Goal: Navigation & Orientation: Find specific page/section

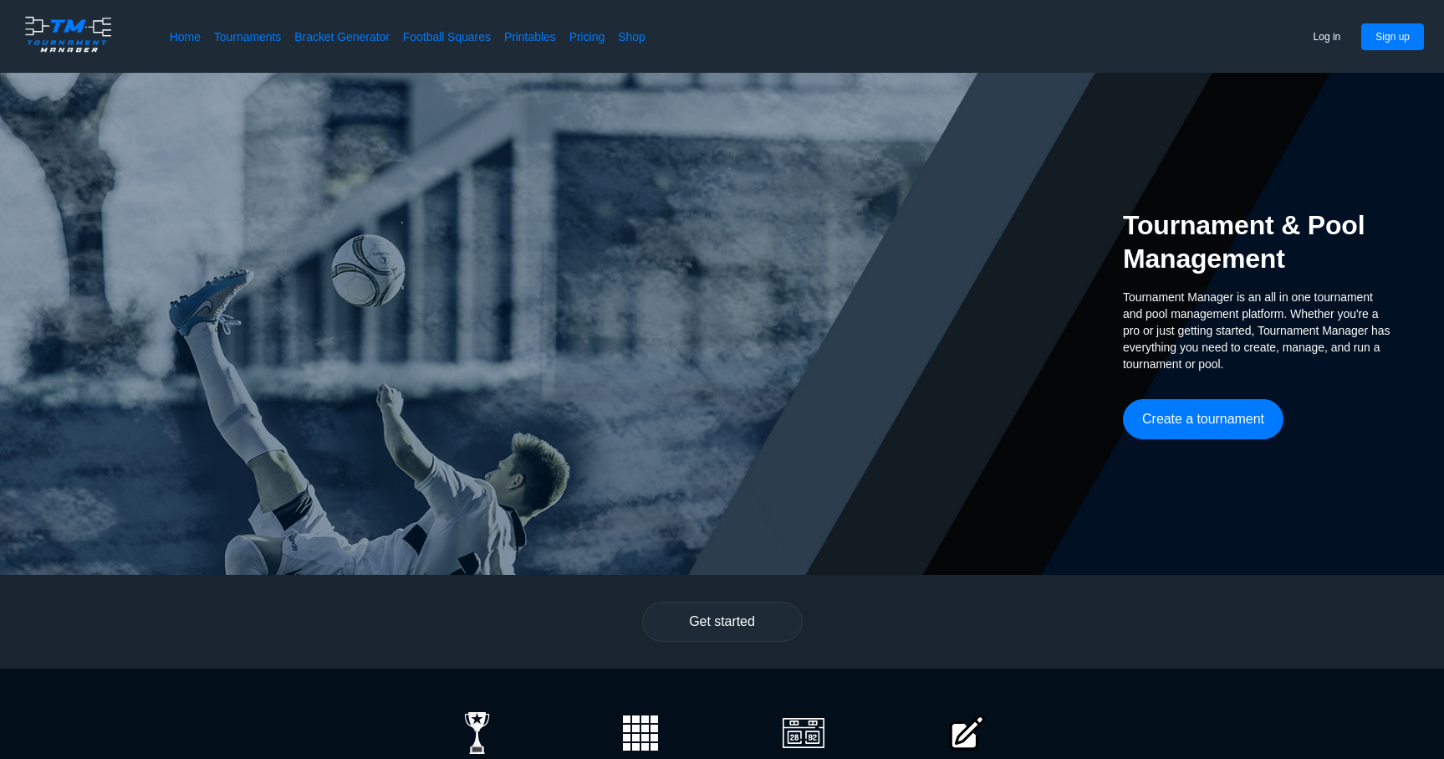
scroll to position [156, 0]
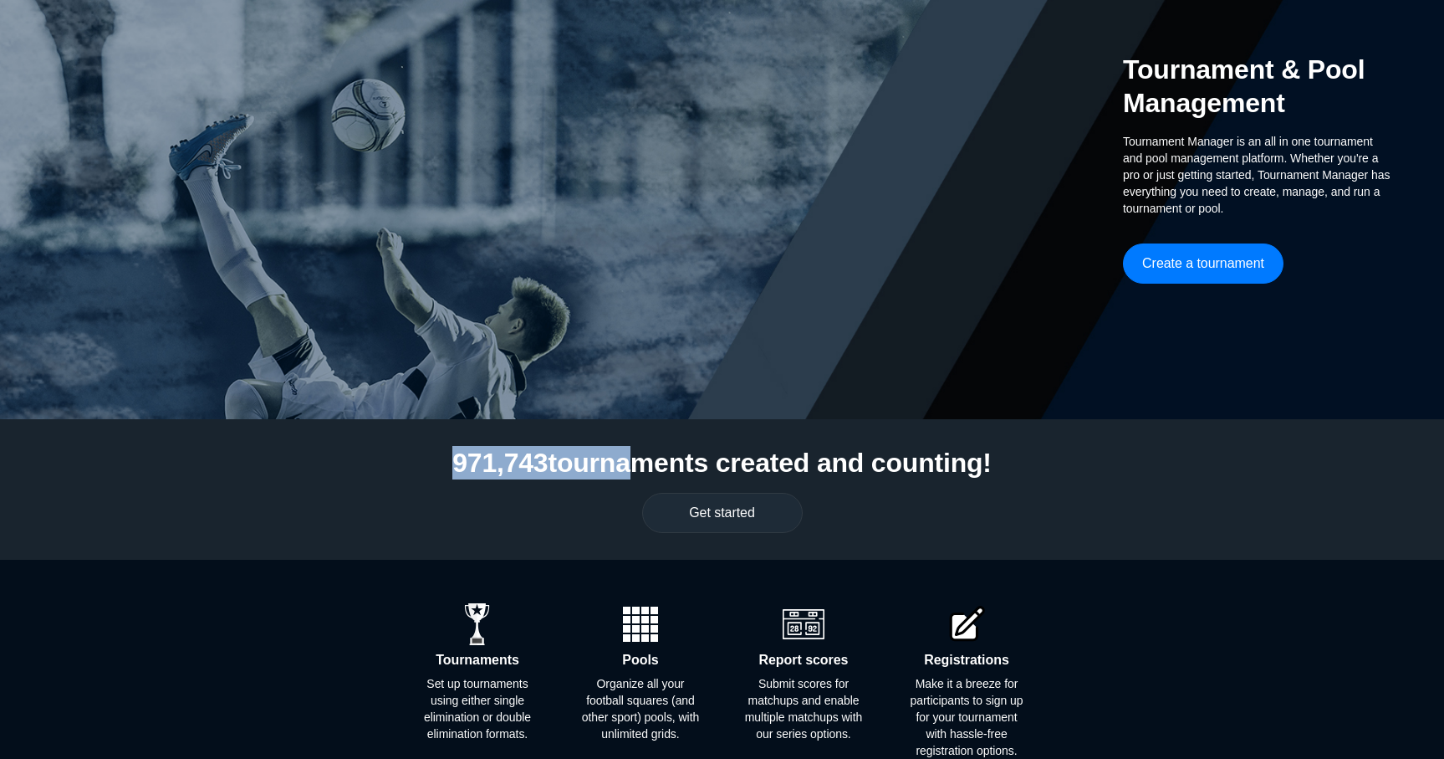
drag, startPoint x: 454, startPoint y: 457, endPoint x: 631, endPoint y: 461, distance: 177.3
click at [631, 461] on div "971,743 tournaments created and counting! Get started" at bounding box center [722, 489] width 1444 height 141
click at [631, 461] on h2 "971,743 tournaments created and counting!" at bounding box center [721, 462] width 539 height 33
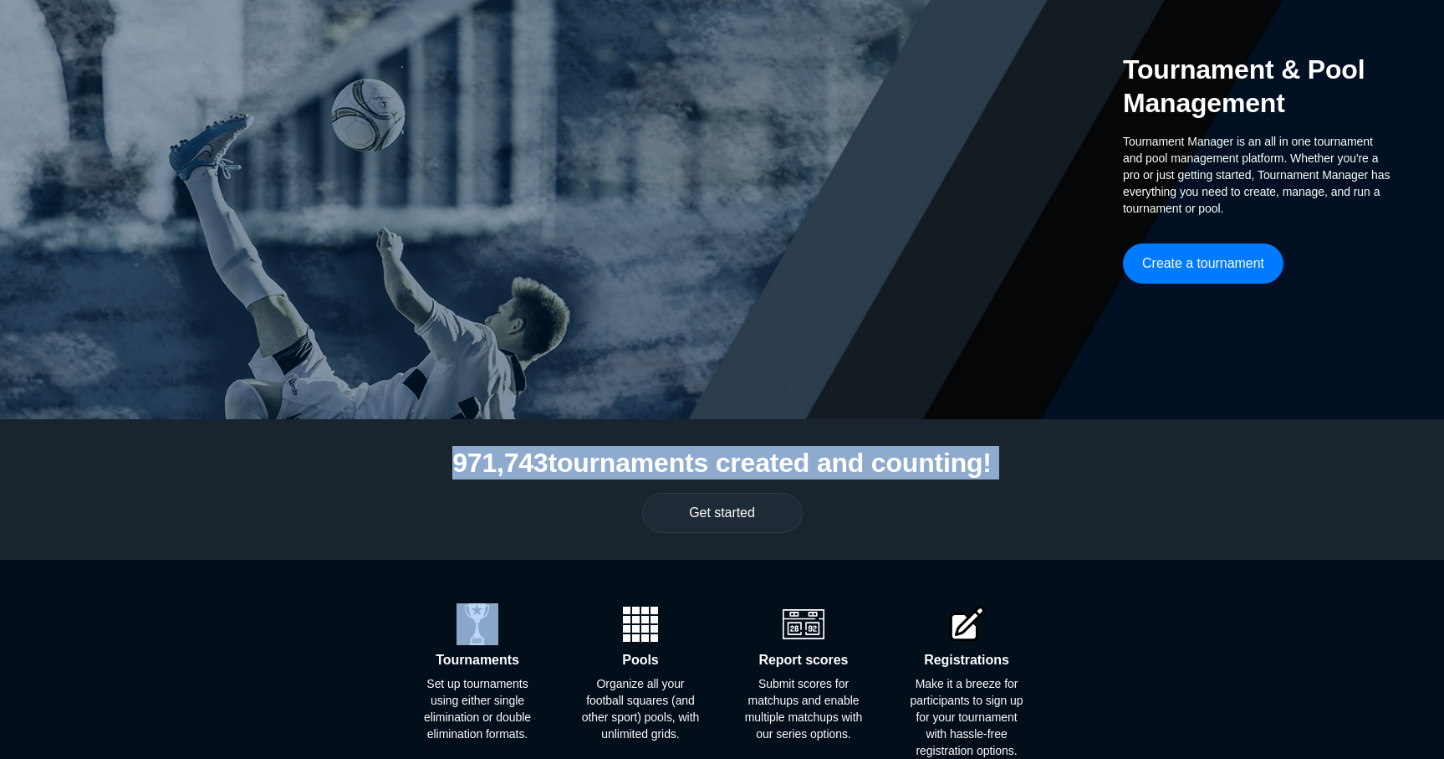
click at [631, 461] on h2 "971,743 tournaments created and counting!" at bounding box center [721, 462] width 539 height 33
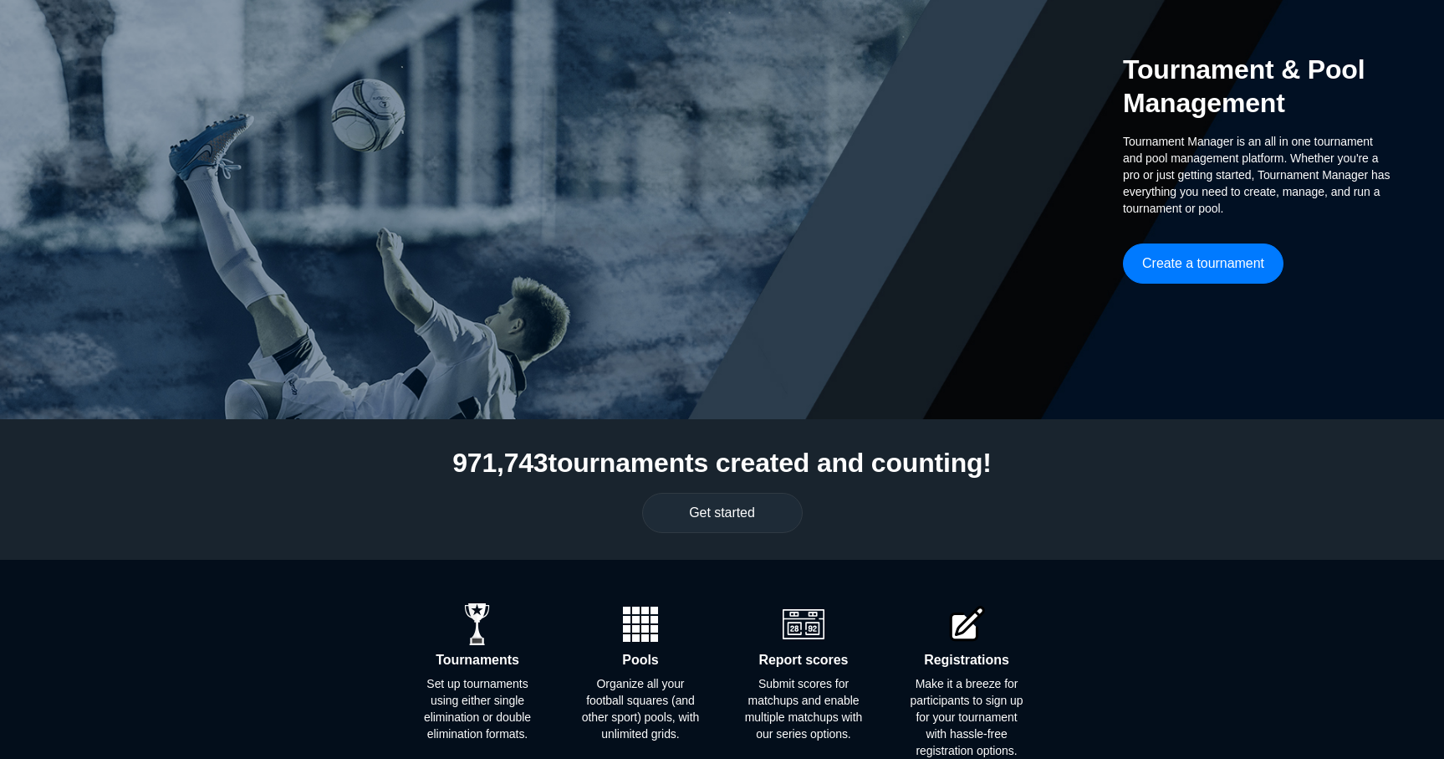
click at [665, 460] on h2 "971,743 tournaments created and counting!" at bounding box center [721, 462] width 539 height 33
click at [676, 511] on button "Get started" at bounding box center [722, 513] width 161 height 40
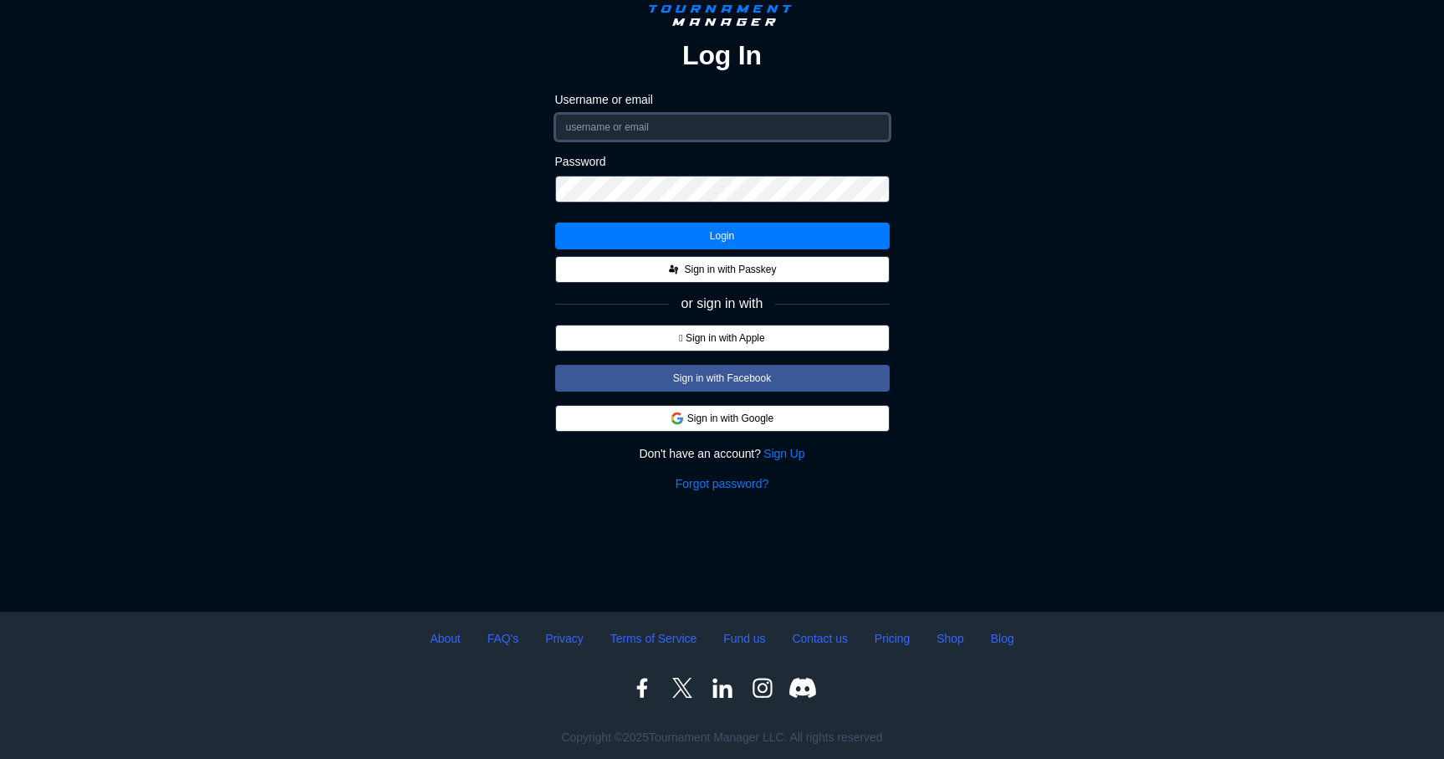
type input "matt"
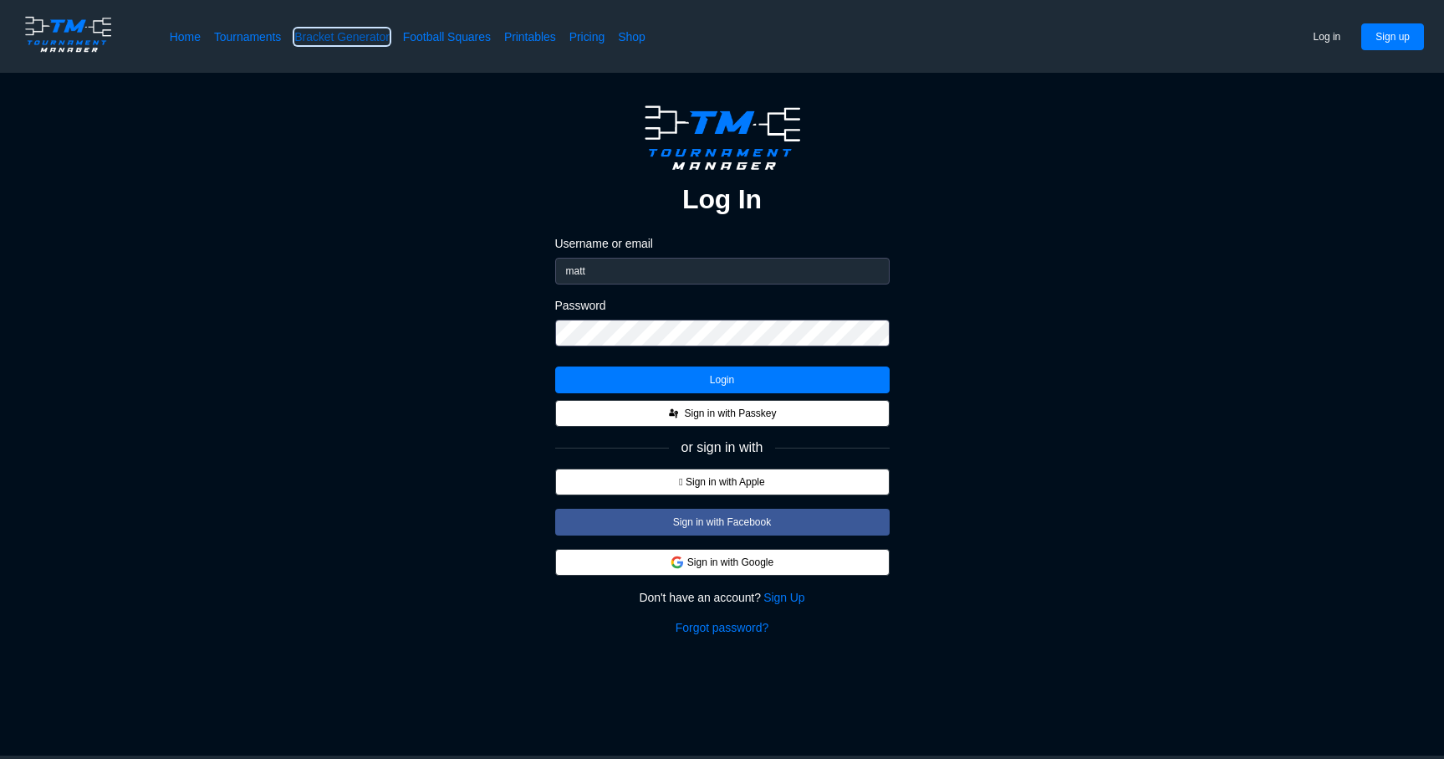
click at [371, 37] on link "Bracket Generator" at bounding box center [341, 36] width 95 height 17
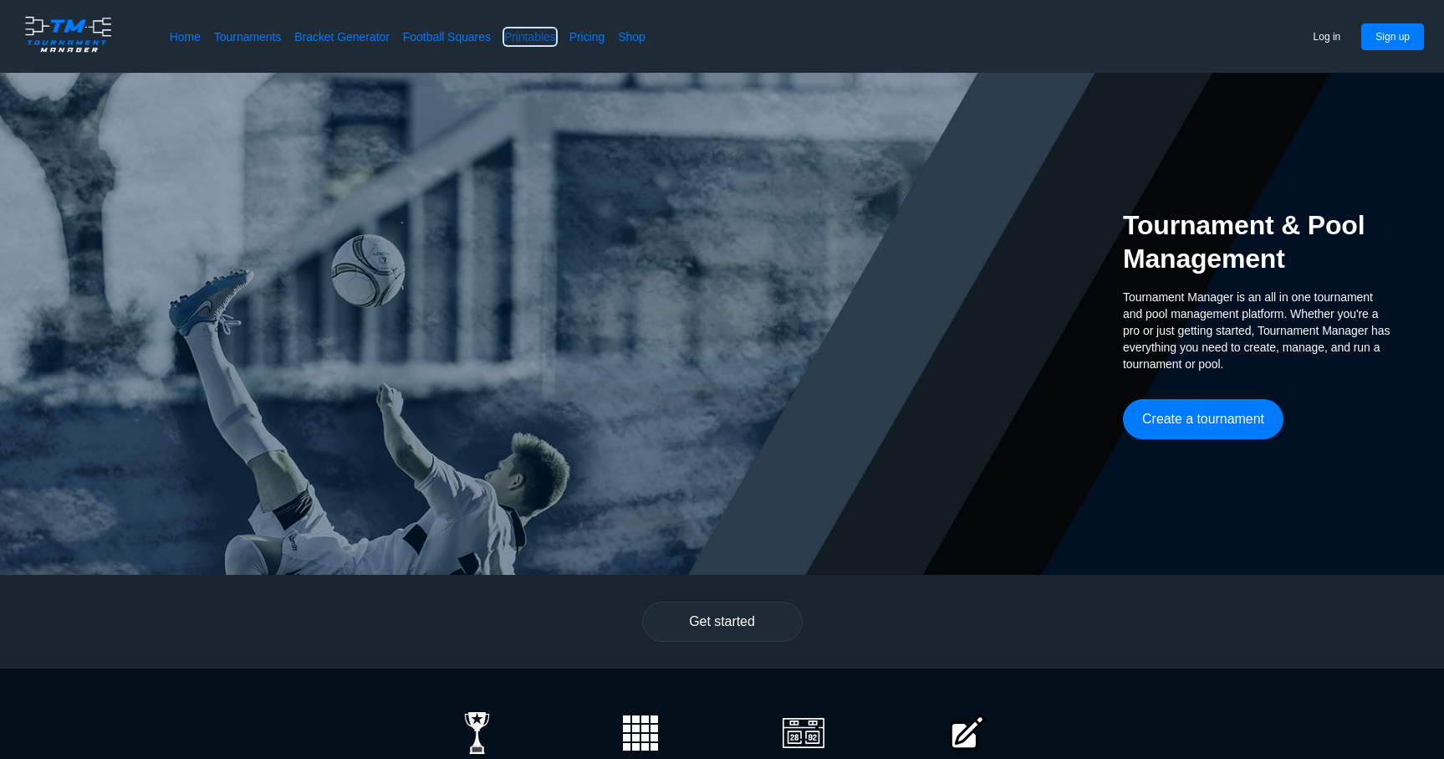
click at [556, 31] on link "Printables" at bounding box center [530, 36] width 52 height 17
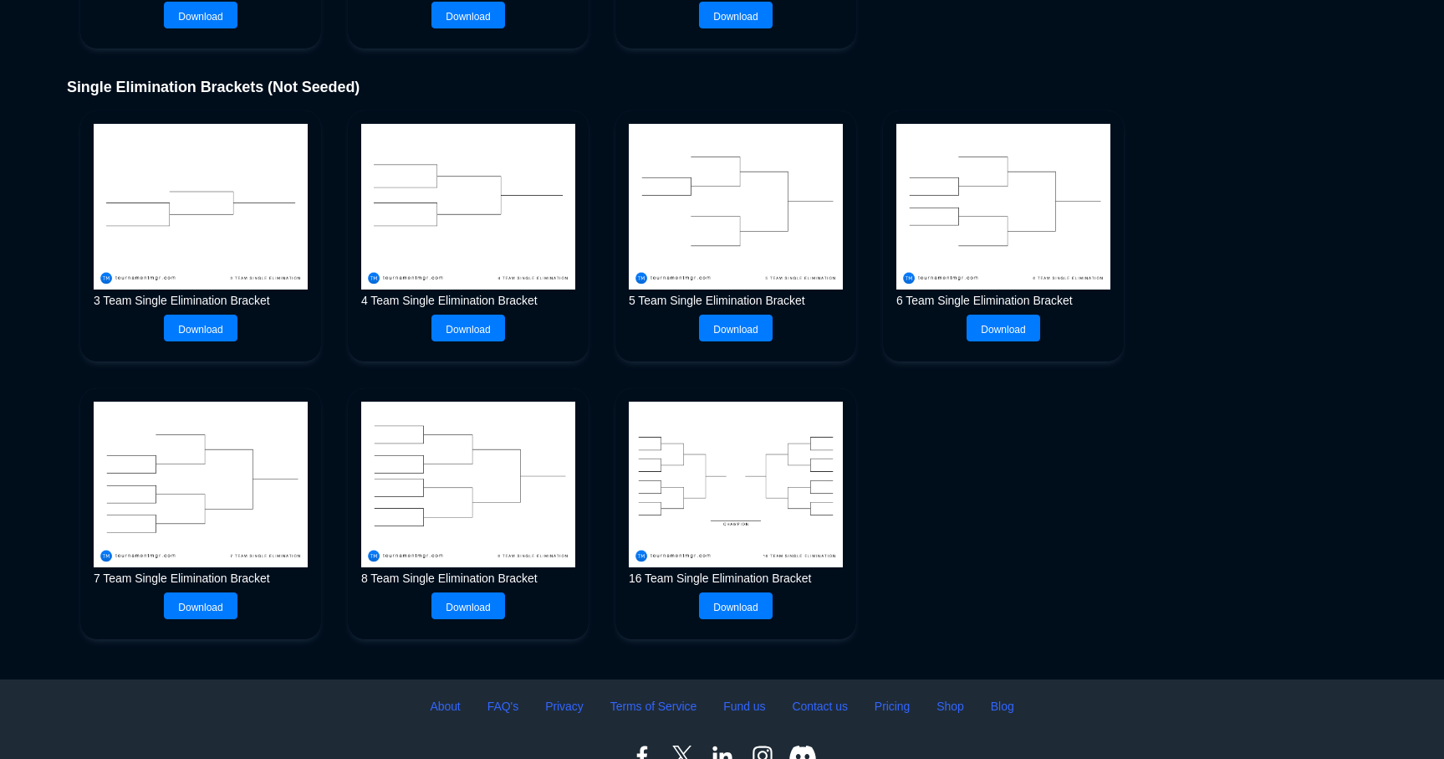
scroll to position [1134, 0]
